Goal: Navigation & Orientation: Find specific page/section

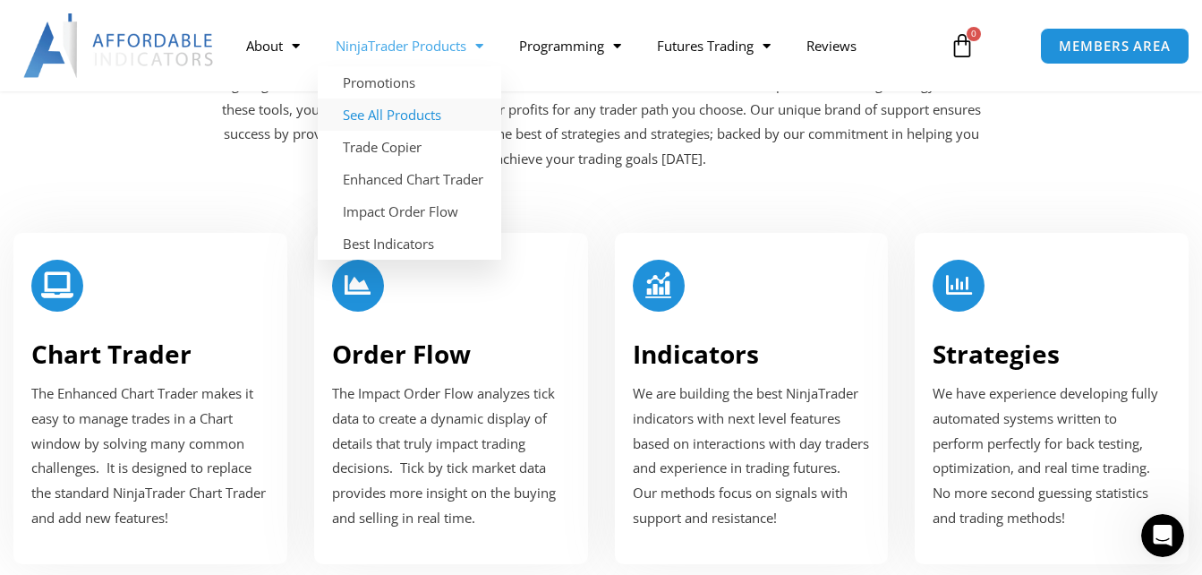
click at [412, 109] on link "See All Products" at bounding box center [410, 114] width 184 height 32
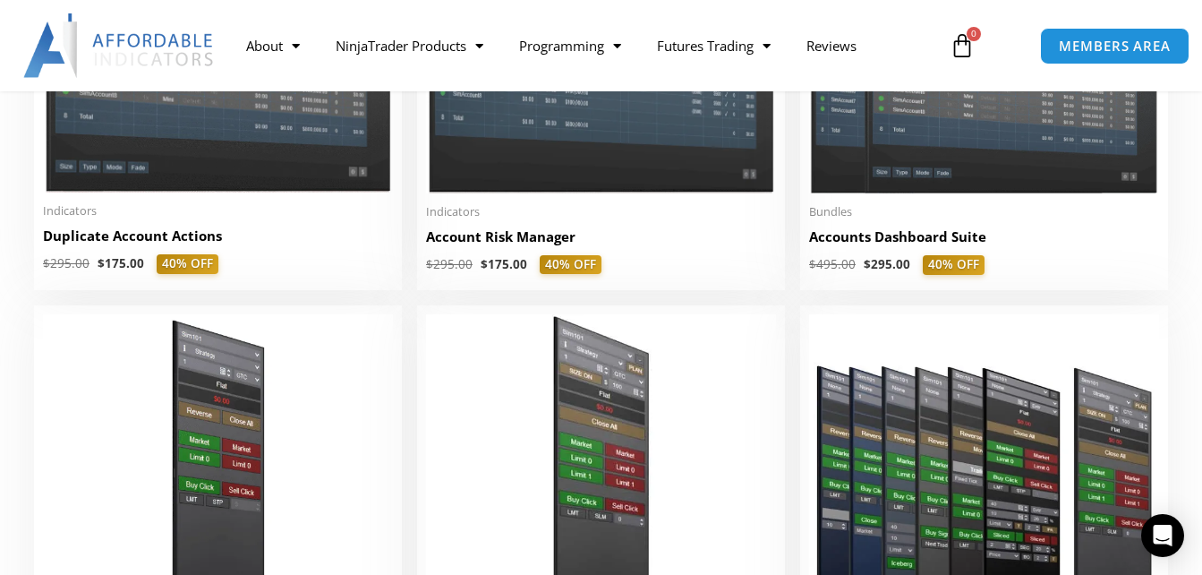
scroll to position [602, 0]
